Goal: Task Accomplishment & Management: Complete application form

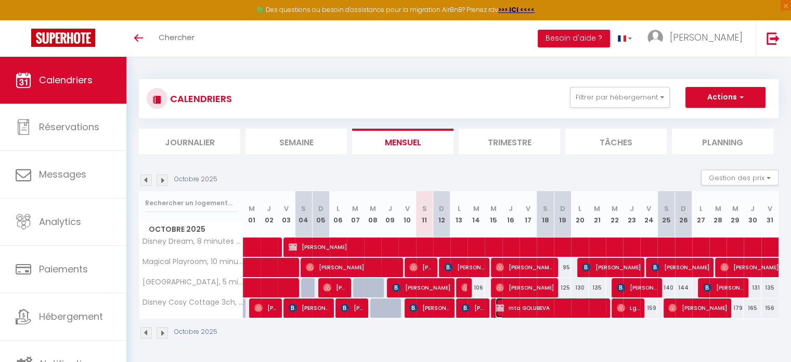
click at [509, 304] on span "Inta GOLUBEVA" at bounding box center [552, 308] width 112 height 20
select select "OK"
select select "KO"
select select "0"
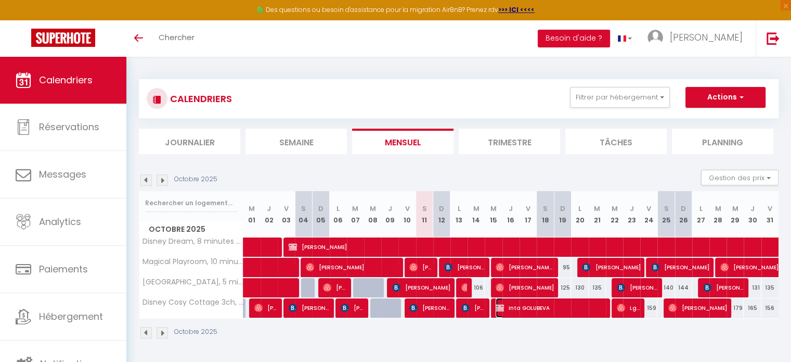
select select "1"
select select
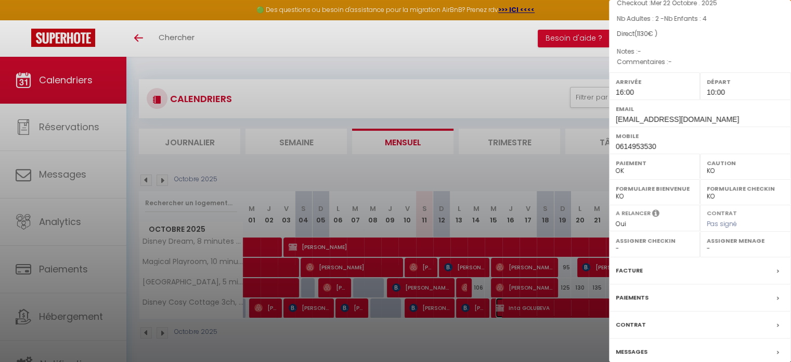
scroll to position [132, 0]
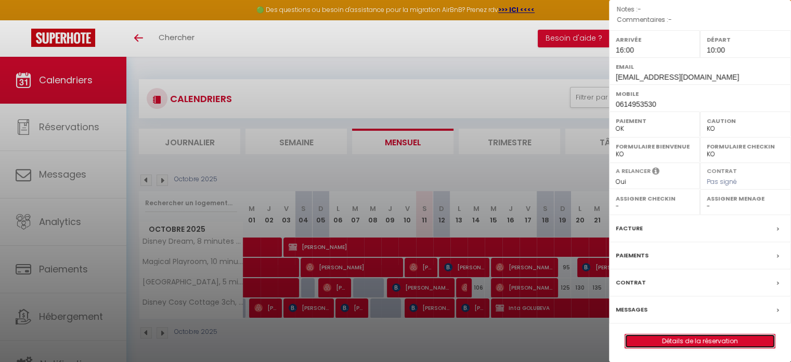
click at [689, 339] on link "Détails de la réservation" at bounding box center [700, 341] width 150 height 14
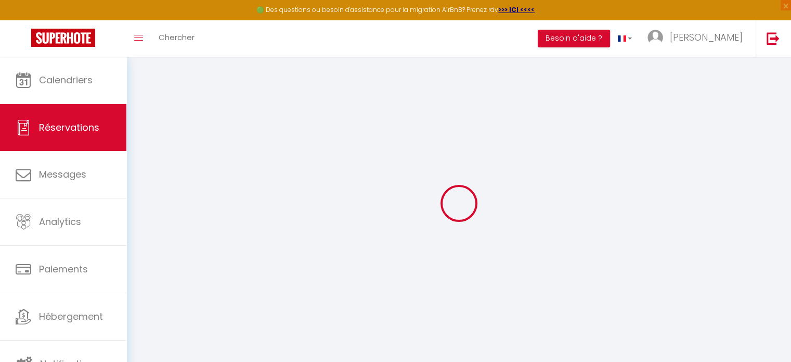
select select
checkbox input "false"
select select
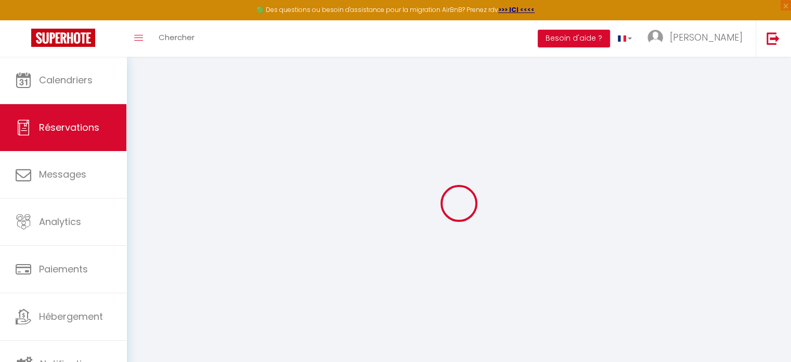
checkbox input "false"
select select
checkbox input "false"
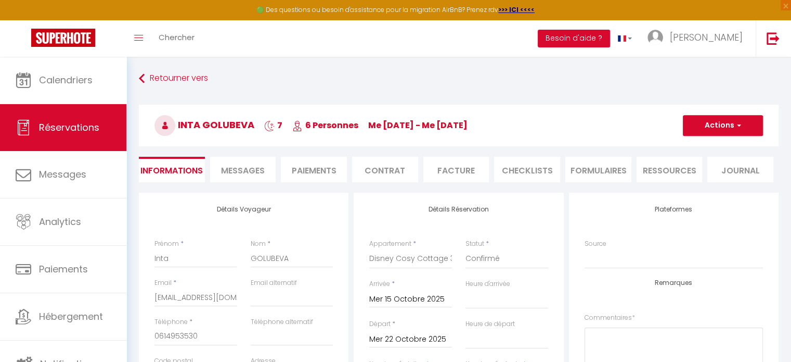
select select "16:00"
select select "10:00"
checkbox input "false"
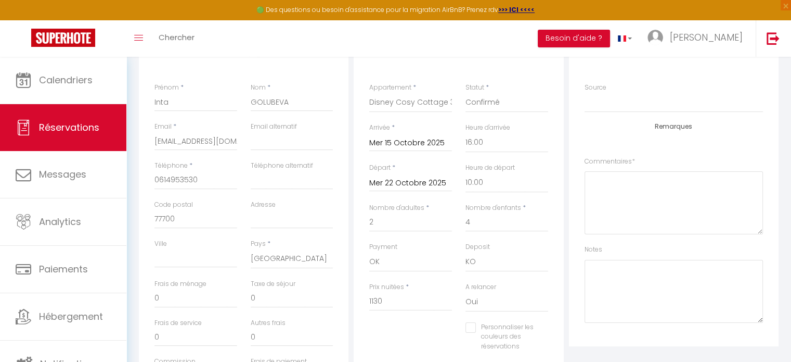
scroll to position [208, 0]
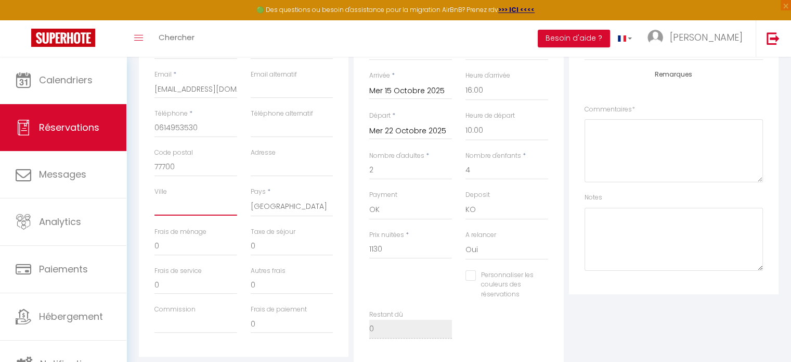
click at [178, 211] on input "Ville" at bounding box center [196, 206] width 83 height 19
type input "b"
checkbox input "false"
type input "ba"
checkbox input "false"
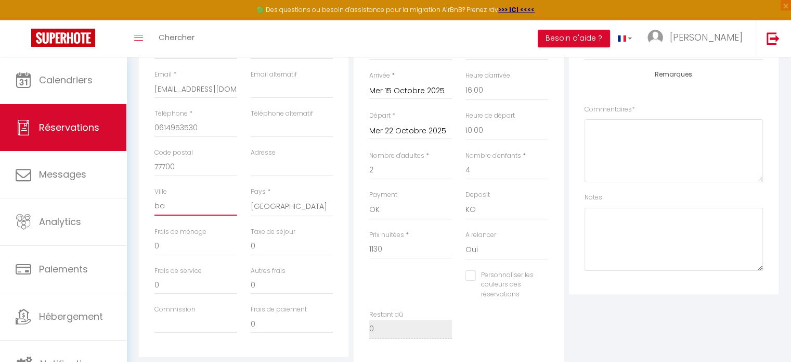
type input "bai"
checkbox input "false"
type input "bail"
checkbox input "false"
type input "baill"
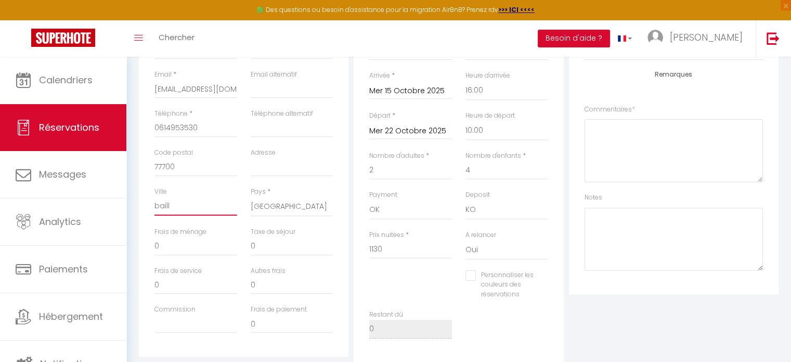
checkbox input "false"
type input "bailly"
checkbox input "false"
type input "bailly"
checkbox input "false"
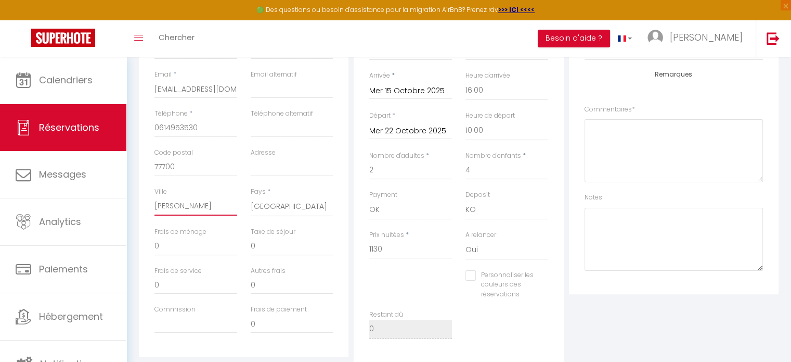
type input "bailly"
checkbox input "false"
type input "baill"
checkbox input "false"
type input "bail"
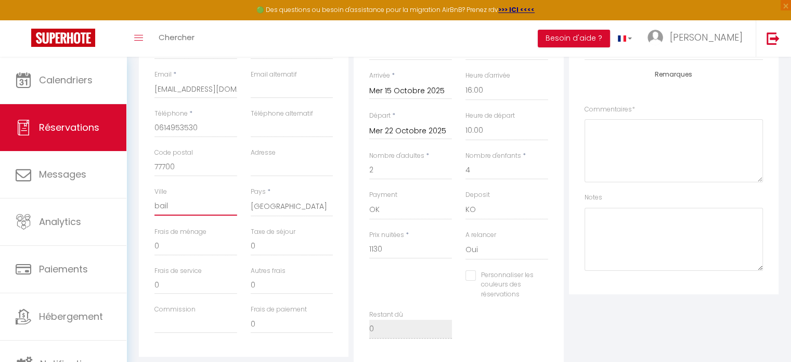
checkbox input "false"
type input "bai"
checkbox input "false"
type input "ba"
checkbox input "false"
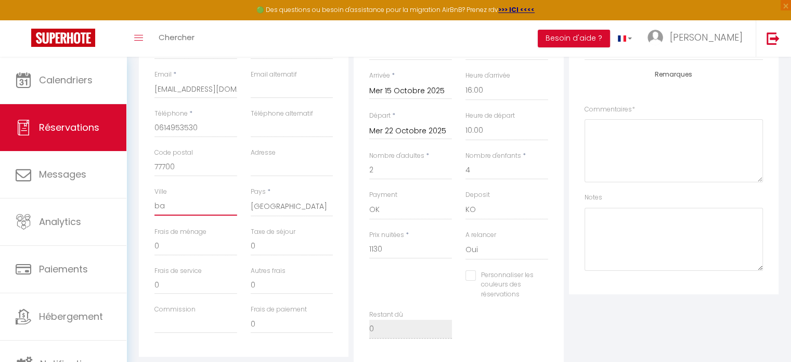
type input "b"
checkbox input "false"
type input "B"
checkbox input "false"
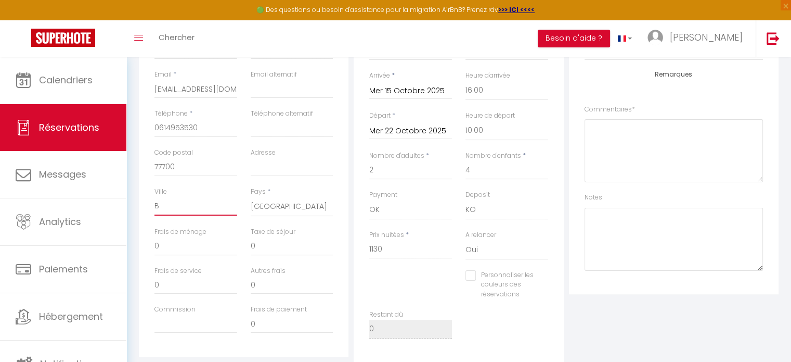
type input "Ba"
checkbox input "false"
type input "Bai"
checkbox input "false"
type input "Bail"
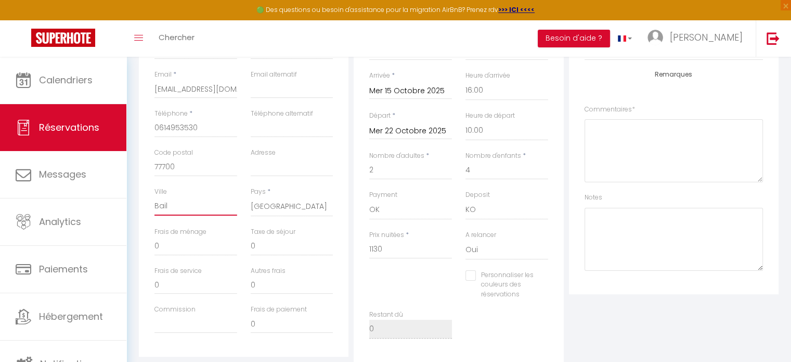
checkbox input "false"
type input "Baill"
checkbox input "false"
type input "Bailly"
checkbox input "false"
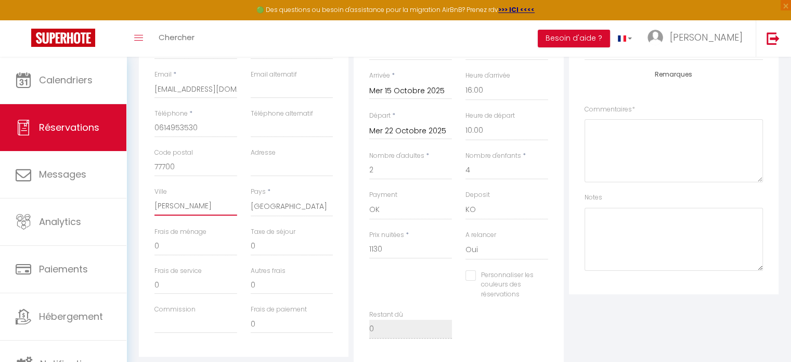
type input "Bailly"
checkbox input "false"
type input "Bailly R"
checkbox input "false"
type input "Bailly Ro"
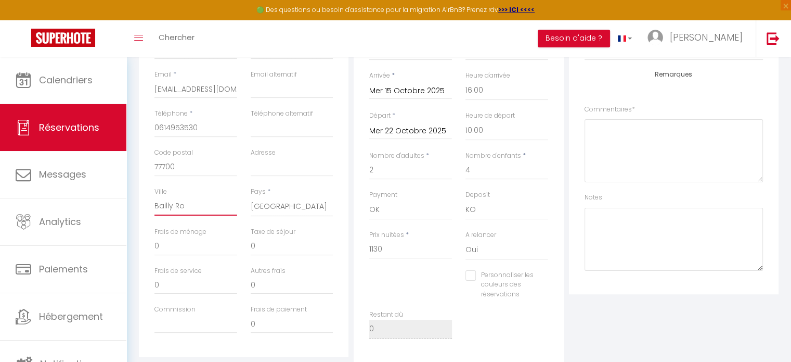
checkbox input "false"
type input "Bailly Rom"
checkbox input "false"
type input "Bailly Roma"
checkbox input "false"
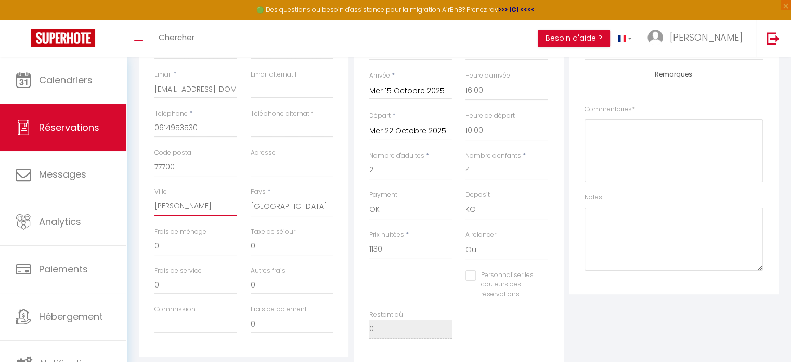
type input "Bailly Romai"
checkbox input "false"
type input "Bailly Romain"
checkbox input "false"
type input "Bailly Romainv"
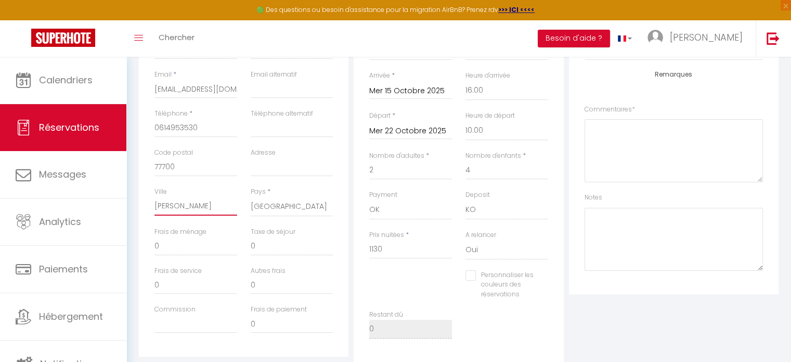
checkbox input "false"
type input "Bailly Romainvi"
checkbox input "false"
type input "Bailly Romainvil"
checkbox input "false"
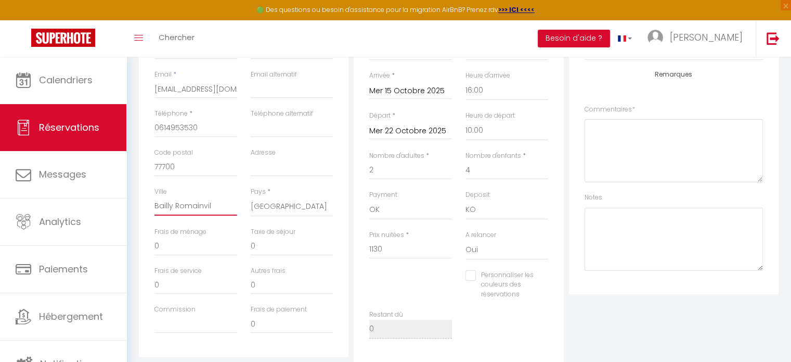
type input "Bailly Romainvill"
checkbox input "false"
type input "Bailly Romainvilli"
checkbox input "false"
type input "Bailly Romainvillie"
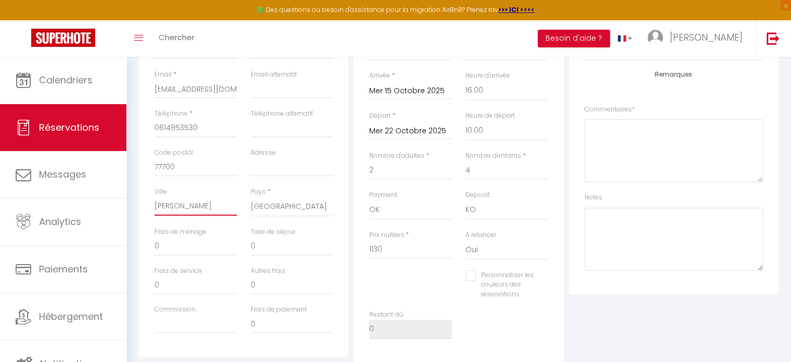
checkbox input "false"
type input "Bailly Romainvillier"
checkbox input "false"
type input "[PERSON_NAME]"
checkbox input "false"
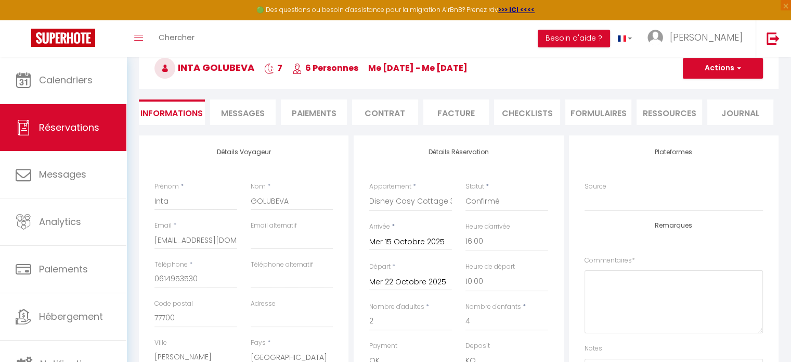
scroll to position [0, 0]
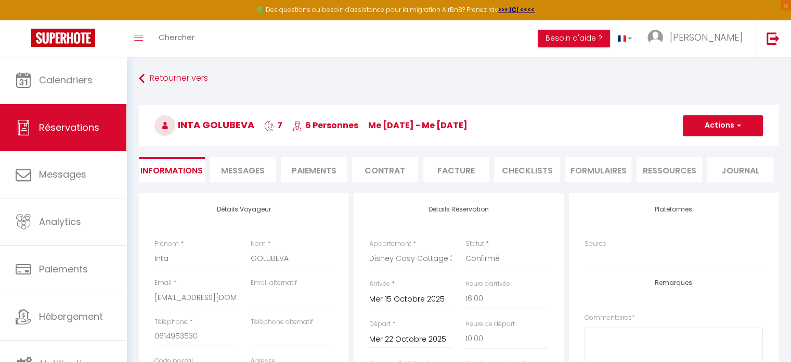
type input "[PERSON_NAME]"
click at [723, 122] on button "Actions" at bounding box center [723, 125] width 80 height 21
click at [711, 145] on link "Enregistrer" at bounding box center [713, 149] width 82 height 14
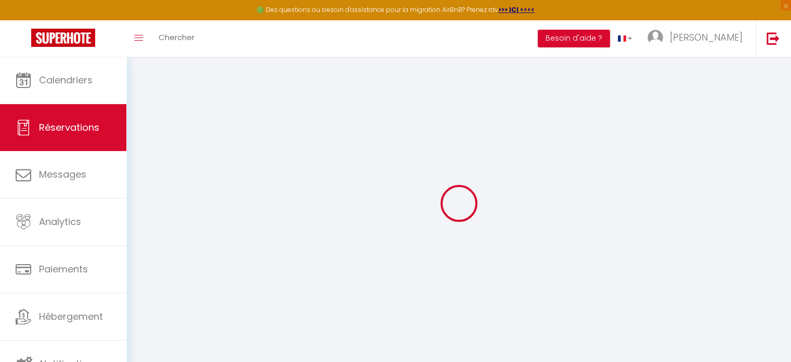
select select "not_cancelled"
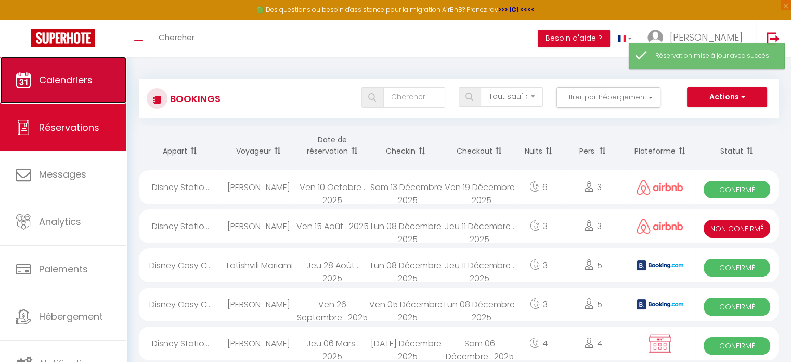
click at [62, 76] on span "Calendriers" at bounding box center [66, 79] width 54 height 13
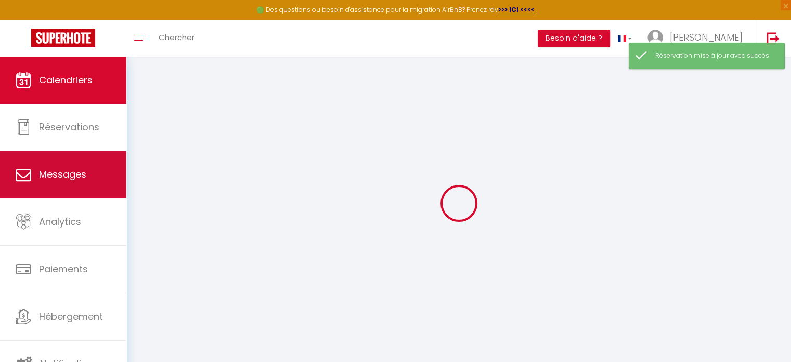
select select
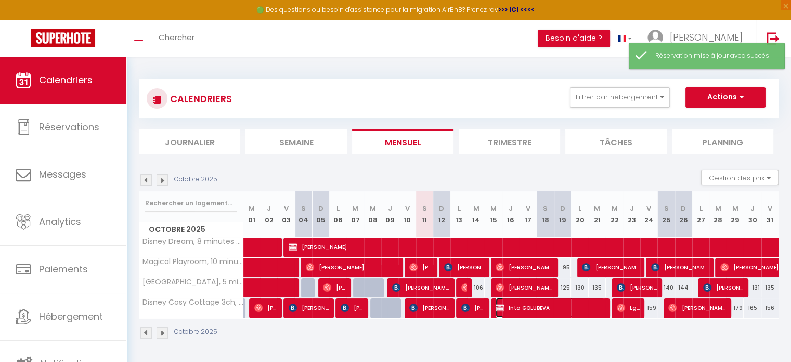
click at [515, 307] on span "Inta GOLUBEVA" at bounding box center [550, 308] width 109 height 20
select select "OK"
select select "KO"
select select "0"
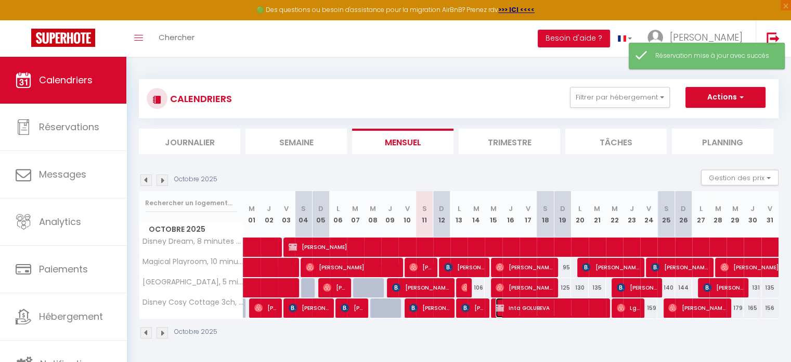
select select "1"
select select
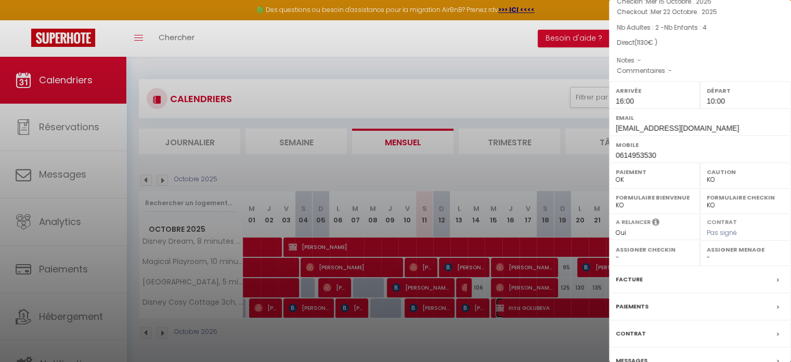
scroll to position [132, 0]
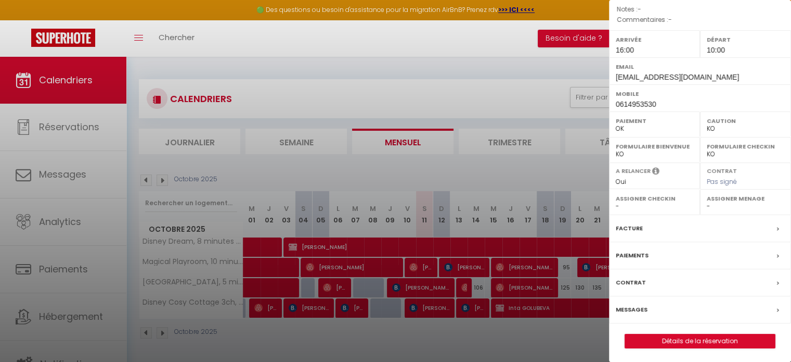
click at [648, 277] on div "Contrat" at bounding box center [700, 282] width 182 height 27
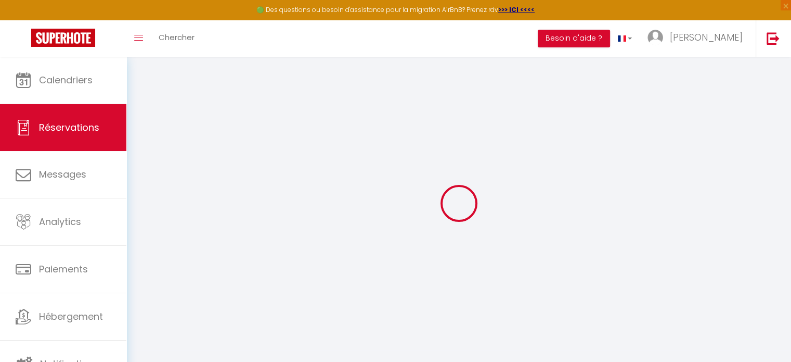
select select
checkbox input "false"
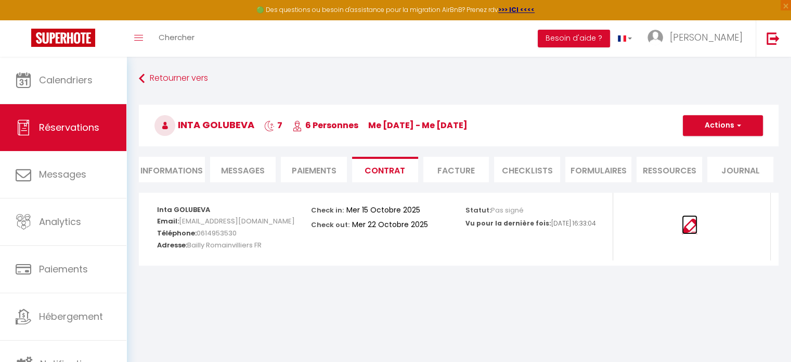
click at [687, 223] on img at bounding box center [690, 227] width 16 height 16
click at [183, 170] on li "Informations" at bounding box center [172, 169] width 66 height 25
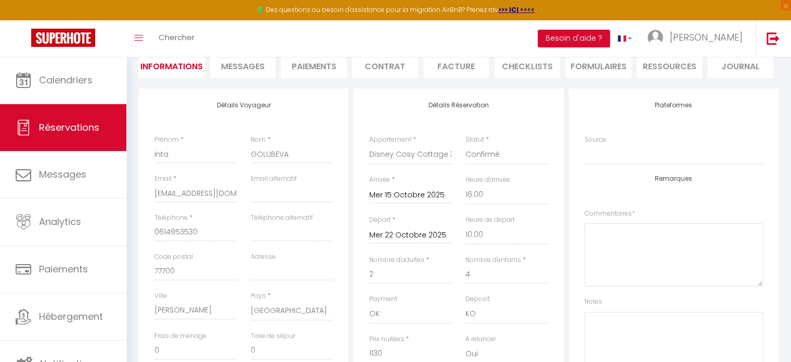
scroll to position [52, 0]
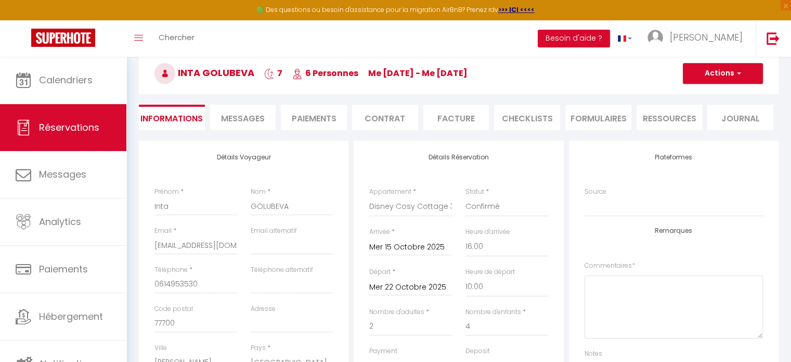
click at [301, 120] on li "Paiements" at bounding box center [314, 117] width 66 height 25
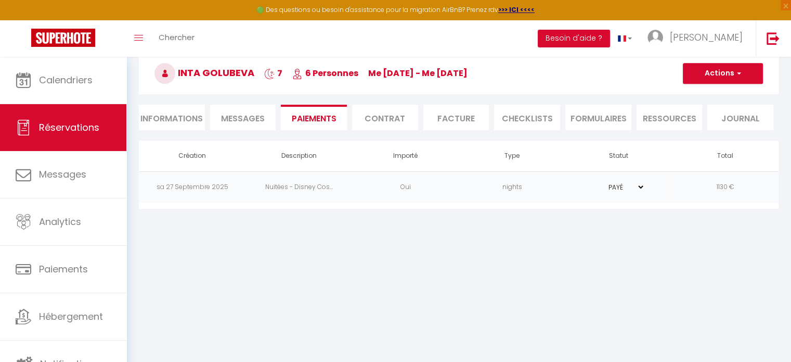
click at [378, 121] on li "Contrat" at bounding box center [385, 117] width 66 height 25
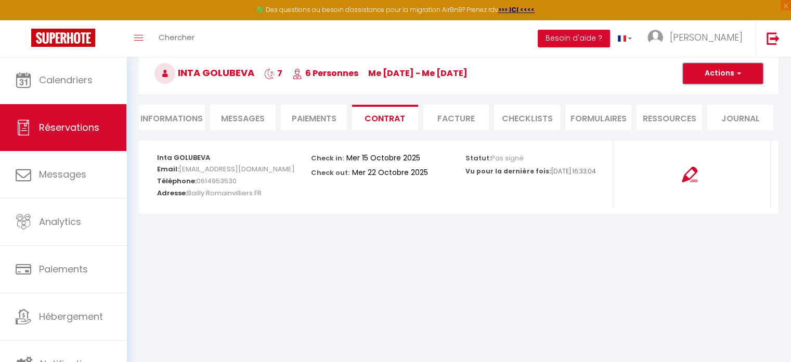
click at [741, 69] on button "Actions" at bounding box center [723, 73] width 80 height 21
click at [726, 96] on link "Voir le contrat" at bounding box center [715, 96] width 87 height 14
click at [716, 73] on button "Actions" at bounding box center [723, 73] width 80 height 21
click at [709, 120] on link "Copier le lien" at bounding box center [715, 124] width 87 height 14
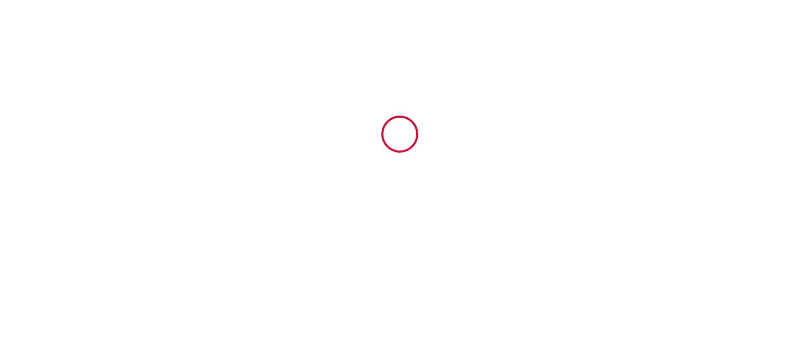
type input "6841076"
type input "Disney Cosy Cottage 3ch, 2 sdb, 5 min. [GEOGRAPHIC_DATA]!"
type input "[STREET_ADDRESS]"
type input "77700"
type input "Magny-le-Hongre"
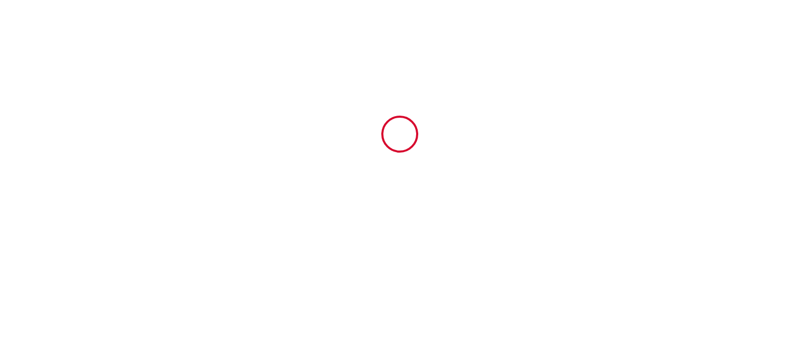
type input "[GEOGRAPHIC_DATA]"
type input "[DATE]"
type input "2"
type input "4"
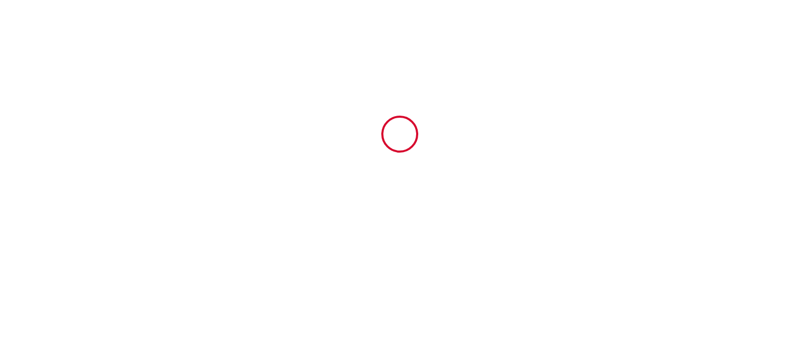
type input "1000"
type input "1130"
type input "[PERSON_NAME]"
type input "Blondel"
type input "[STREET_ADDRESS]"
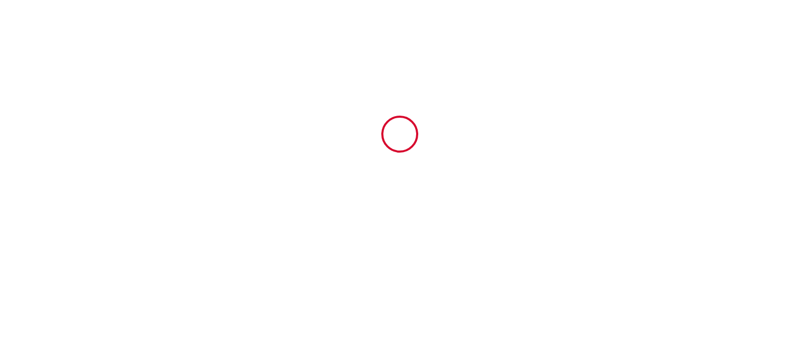
type input "77700"
type input "Magny le Hongre"
type input "[GEOGRAPHIC_DATA]"
type input "[PERSON_NAME][EMAIL_ADDRESS][DOMAIN_NAME]"
type input "Inta"
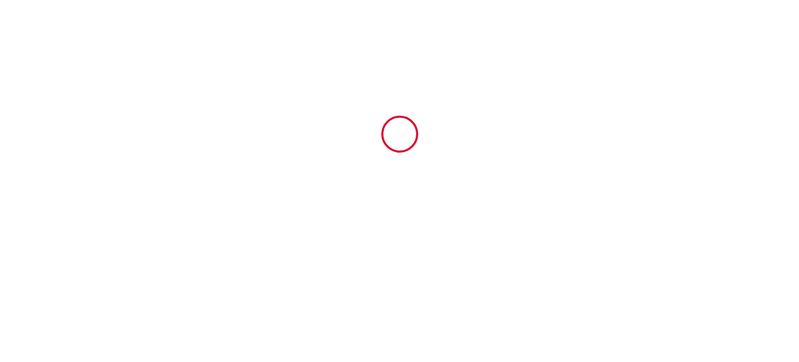
type input "GOLUBEVA"
type input "77700"
type input "[PERSON_NAME]"
type input "[EMAIL_ADDRESS][DOMAIN_NAME]"
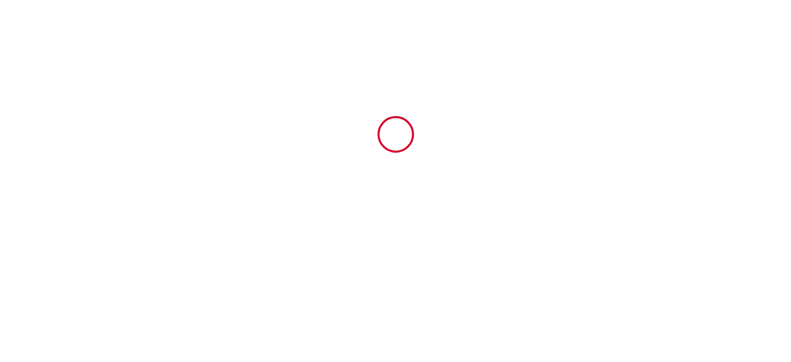
scroll to position [2588, 0]
type input "[PHONE_NUMBER]"
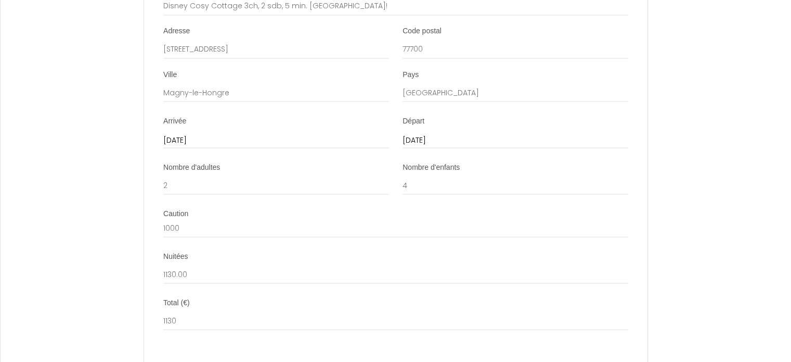
scroll to position [1911, 0]
drag, startPoint x: 191, startPoint y: 234, endPoint x: 142, endPoint y: 240, distance: 49.8
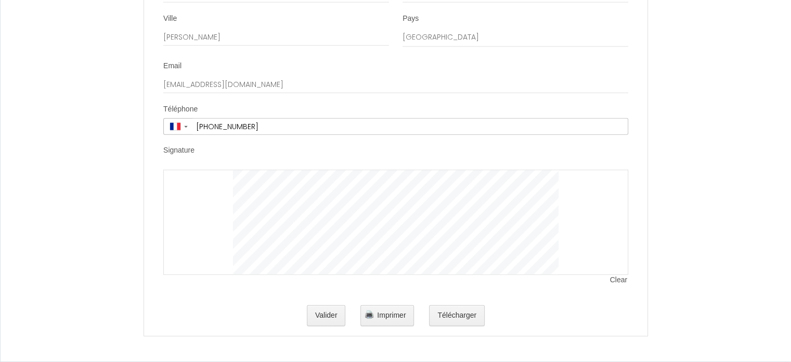
scroll to position [2641, 0]
type input "0"
click at [330, 319] on button "Valider" at bounding box center [326, 315] width 39 height 21
click at [614, 275] on div at bounding box center [395, 222] width 465 height 105
click at [616, 278] on span "Clear" at bounding box center [619, 280] width 18 height 10
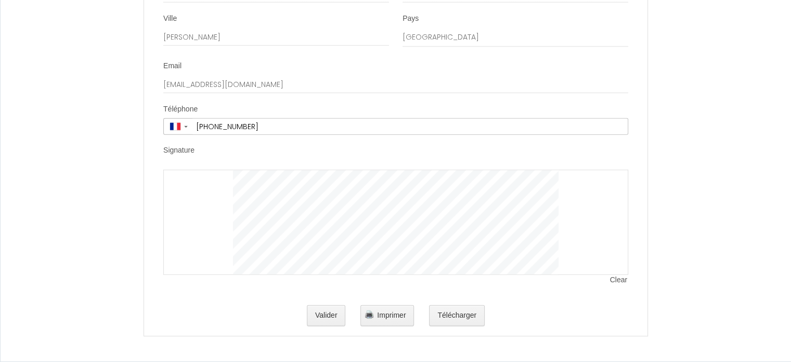
drag, startPoint x: 581, startPoint y: 270, endPoint x: 619, endPoint y: 278, distance: 39.4
click at [619, 278] on span "Clear" at bounding box center [619, 280] width 18 height 10
click at [620, 278] on span "Clear" at bounding box center [619, 280] width 18 height 10
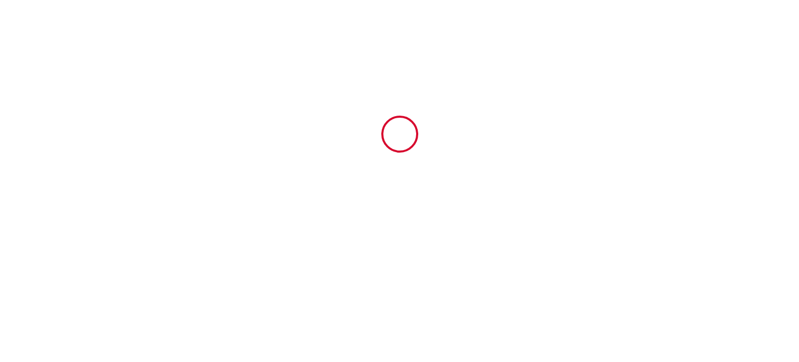
type input "6841076"
type input "Disney Cosy Cottage 3ch, 2 sdb, 5 min. [GEOGRAPHIC_DATA]!"
type input "[STREET_ADDRESS]"
type input "77700"
type input "Magny-le-Hongre"
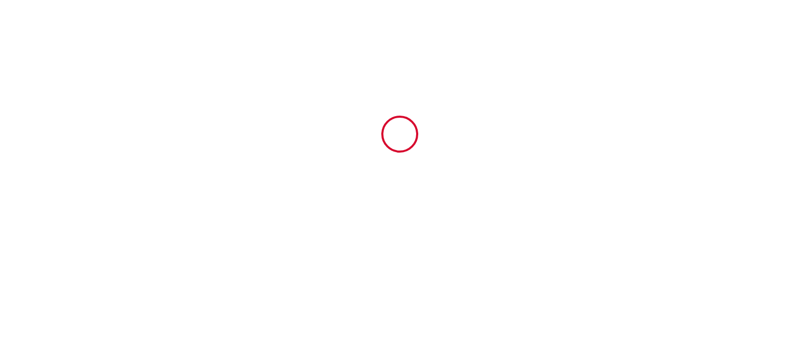
type input "[GEOGRAPHIC_DATA]"
type input "[DATE]"
type input "2"
type input "4"
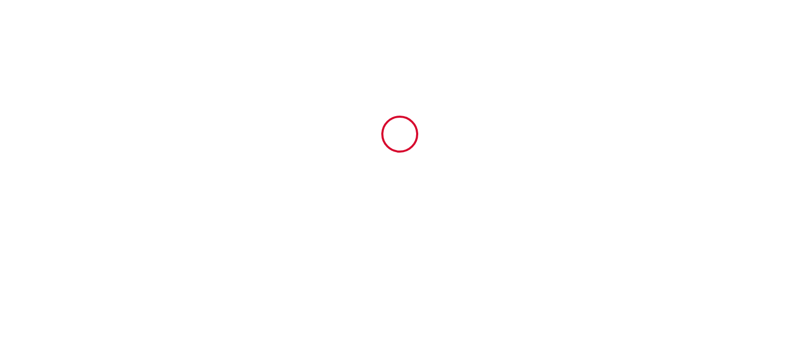
type input "1000"
type input "1130"
type input "[PERSON_NAME]"
type input "Blondel"
type input "[STREET_ADDRESS]"
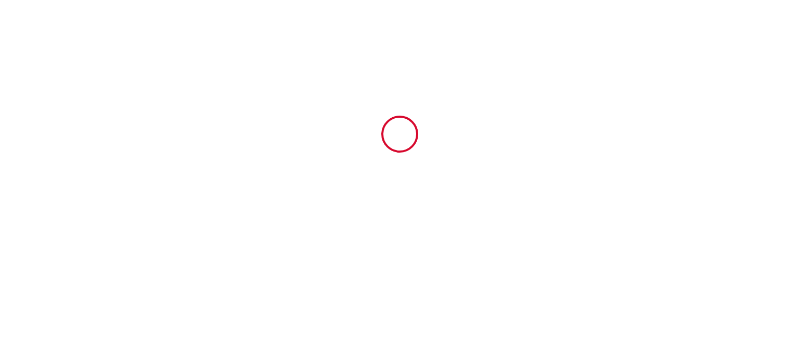
type input "77700"
type input "Magny le Hongre"
type input "[GEOGRAPHIC_DATA]"
type input "[PERSON_NAME][EMAIL_ADDRESS][DOMAIN_NAME]"
type input "Inta"
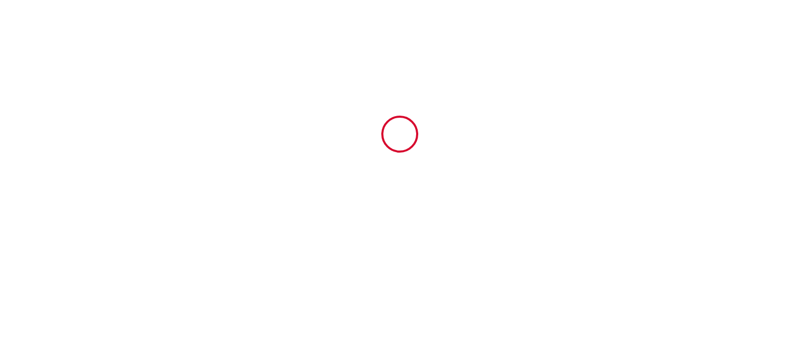
type input "GOLUBEVA"
type input "77700"
type input "[PERSON_NAME]"
type input "[EMAIL_ADDRESS][DOMAIN_NAME]"
type input "[PHONE_NUMBER]"
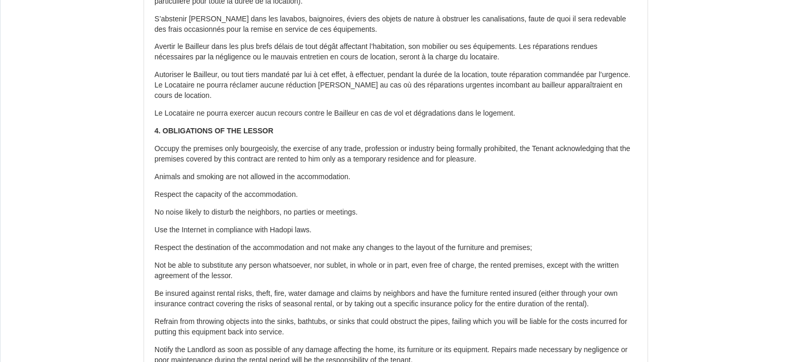
scroll to position [872, 0]
